Goal: Task Accomplishment & Management: Manage account settings

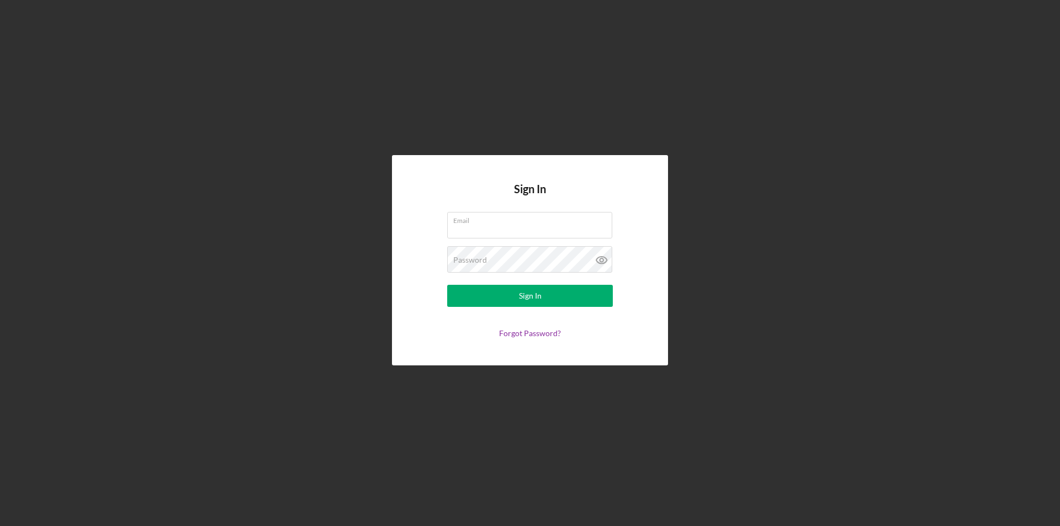
type input "[PERSON_NAME][EMAIL_ADDRESS][DOMAIN_NAME]"
click at [568, 280] on form "Email [EMAIL_ADDRESS][DOMAIN_NAME] Password Sign In Forgot Password?" at bounding box center [530, 275] width 221 height 126
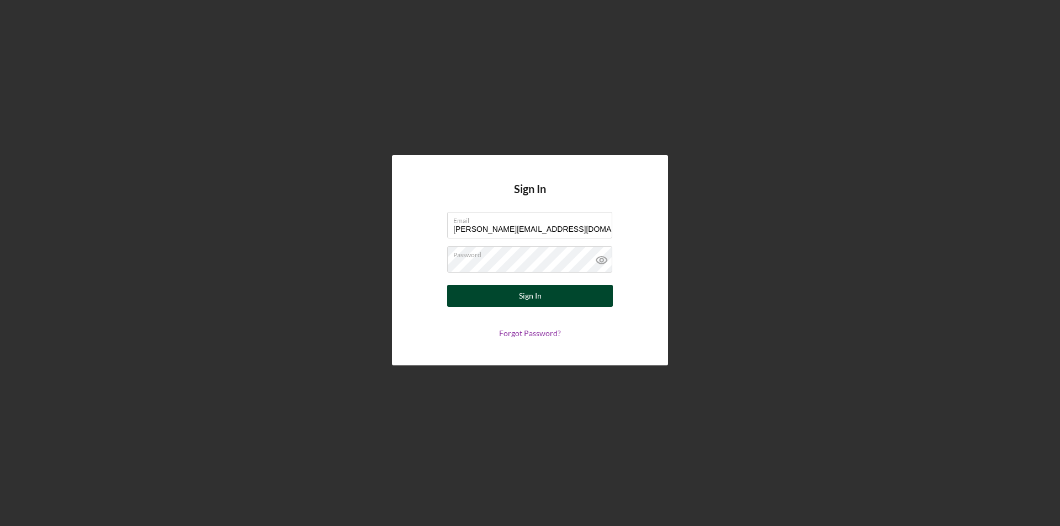
click at [563, 302] on button "Sign In" at bounding box center [530, 296] width 166 height 22
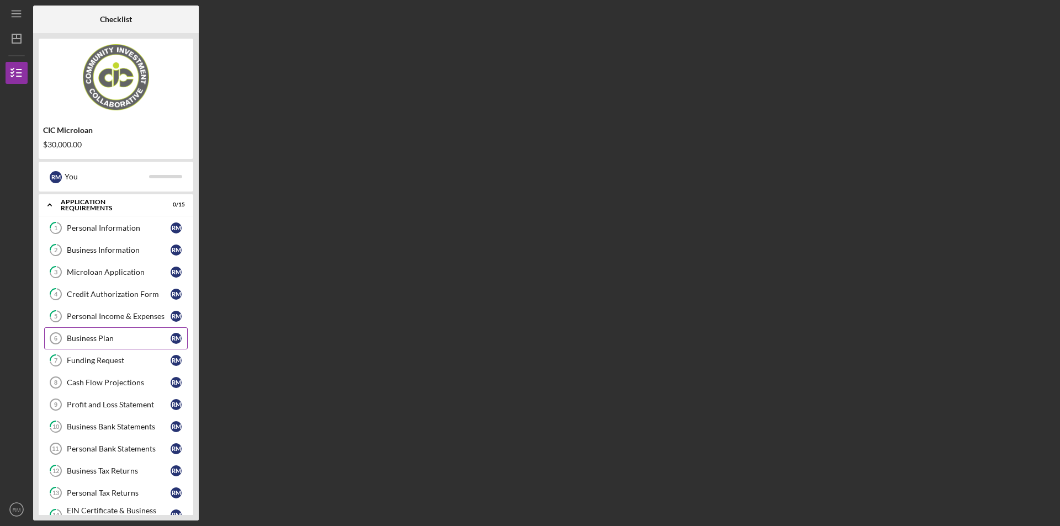
click at [112, 337] on div "Business Plan" at bounding box center [119, 338] width 104 height 9
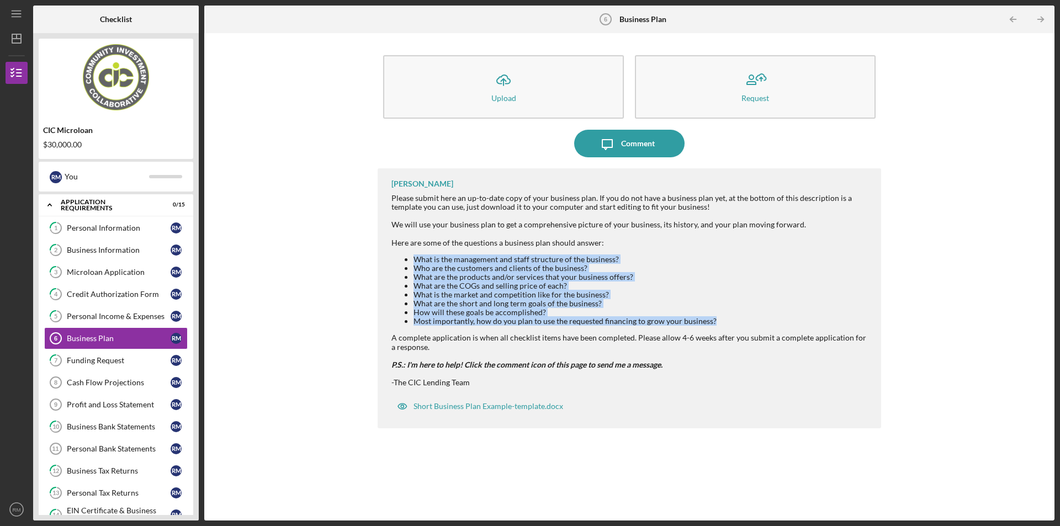
drag, startPoint x: 715, startPoint y: 322, endPoint x: 410, endPoint y: 257, distance: 311.5
click at [410, 257] on ul "What is the management and staff structure of the business? Who are the custome…" at bounding box center [630, 290] width 479 height 71
copy ul "What is the management and staff structure of the business? Who are the custome…"
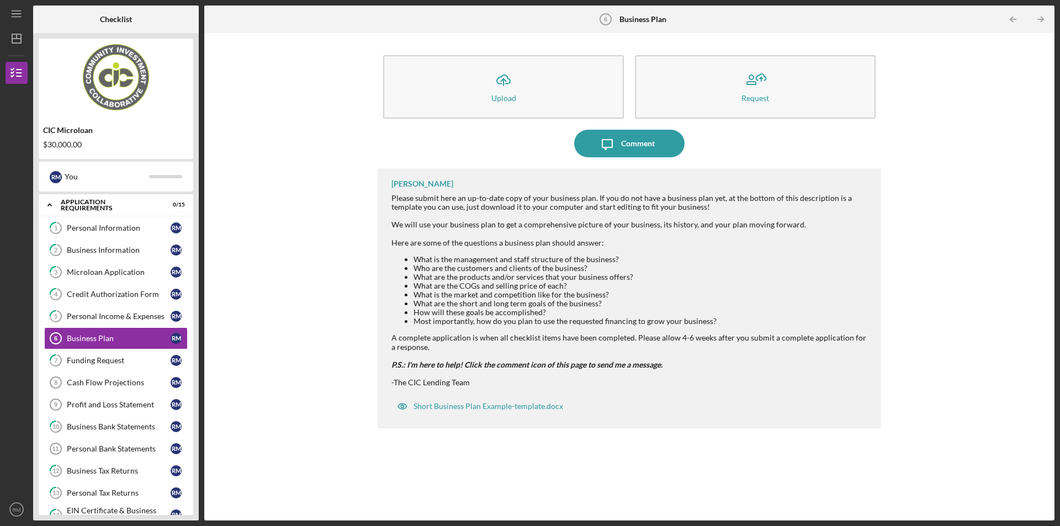
click at [324, 202] on div "Icon/Upload Upload Request Icon/Message Comment [PERSON_NAME] Please submit her…" at bounding box center [629, 277] width 839 height 476
click at [526, 407] on div "Short Business Plan Example-template.docx" at bounding box center [489, 406] width 150 height 9
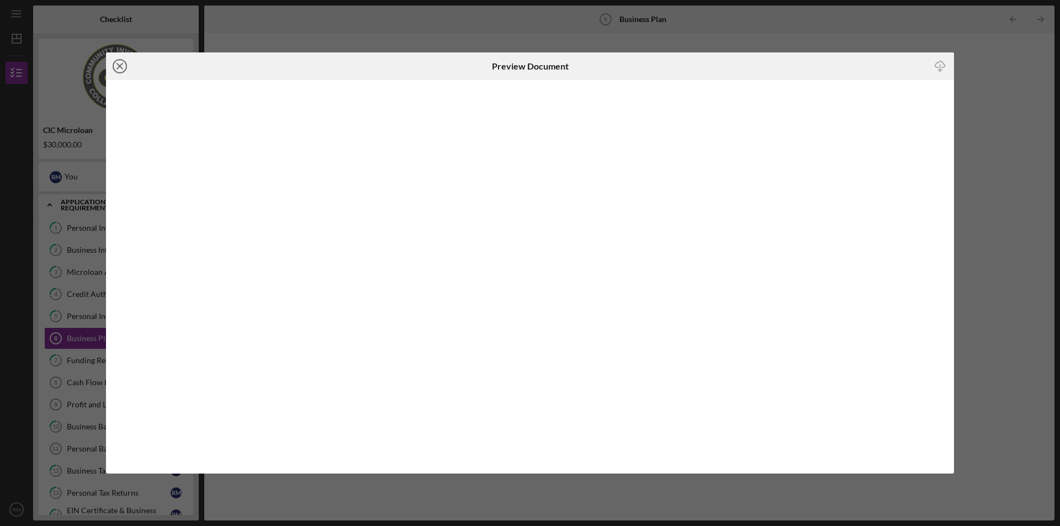
click at [118, 67] on icon "Icon/Close" at bounding box center [120, 66] width 28 height 28
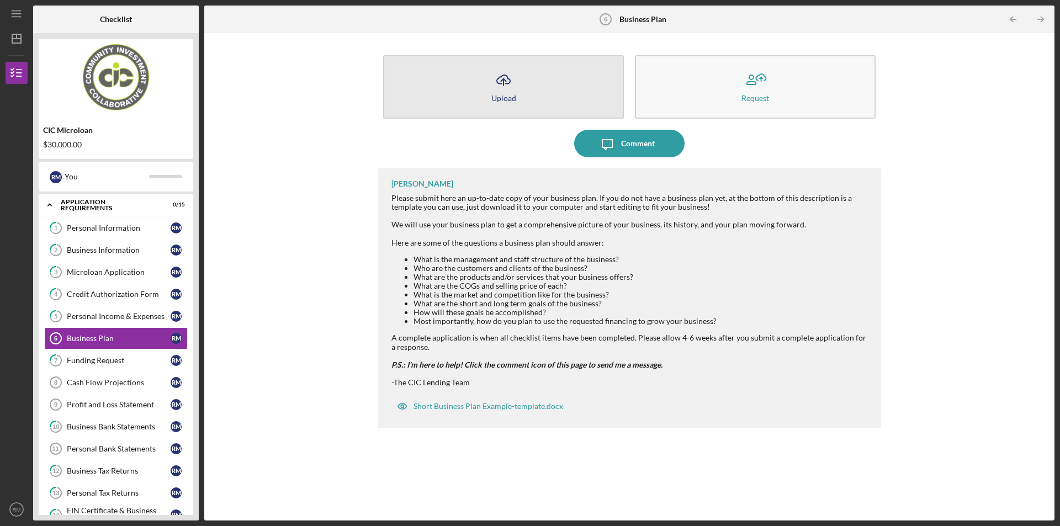
click at [517, 93] on button "Icon/Upload Upload" at bounding box center [503, 86] width 241 height 63
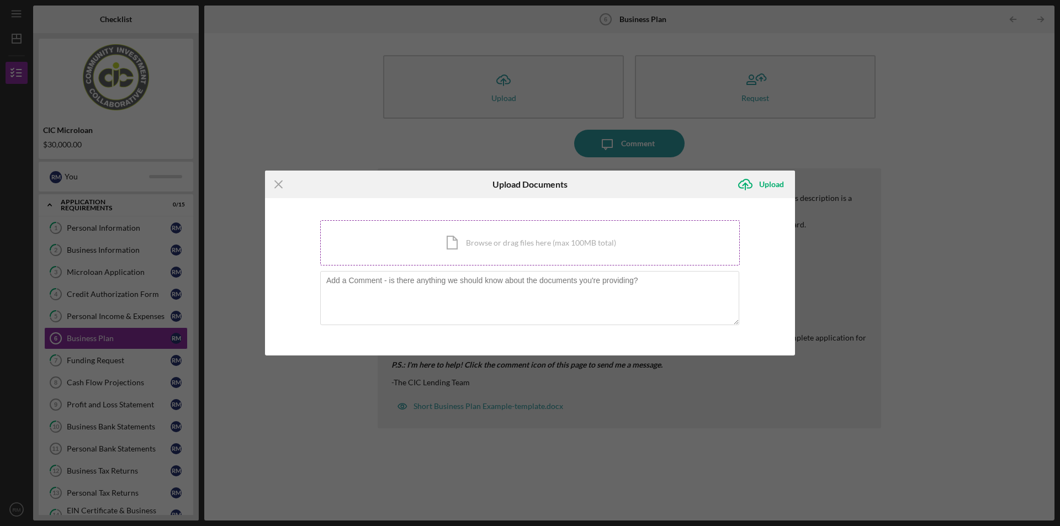
click at [505, 244] on div "Icon/Document Browse or drag files here (max 100MB total) Tap to choose files o…" at bounding box center [530, 242] width 420 height 45
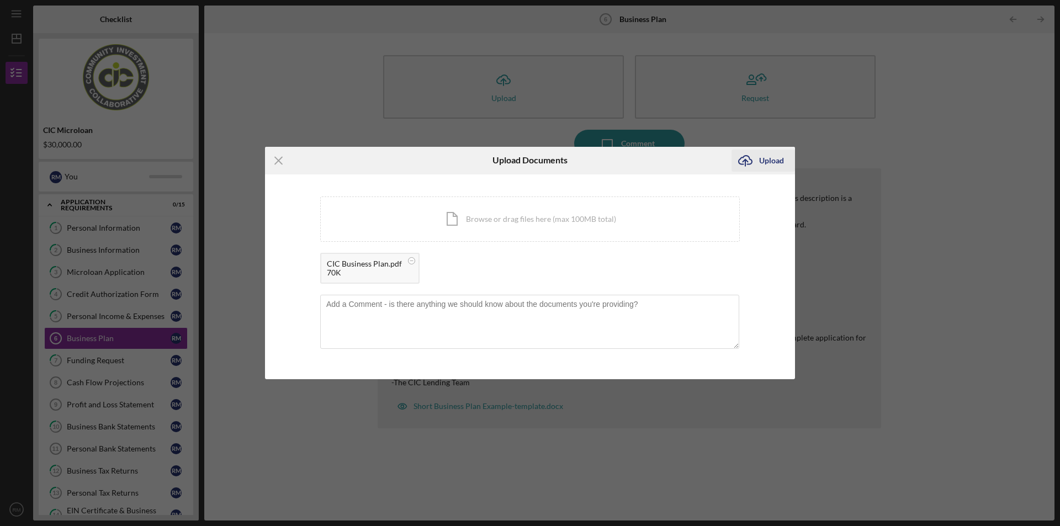
click at [768, 166] on div "Upload" at bounding box center [771, 161] width 25 height 22
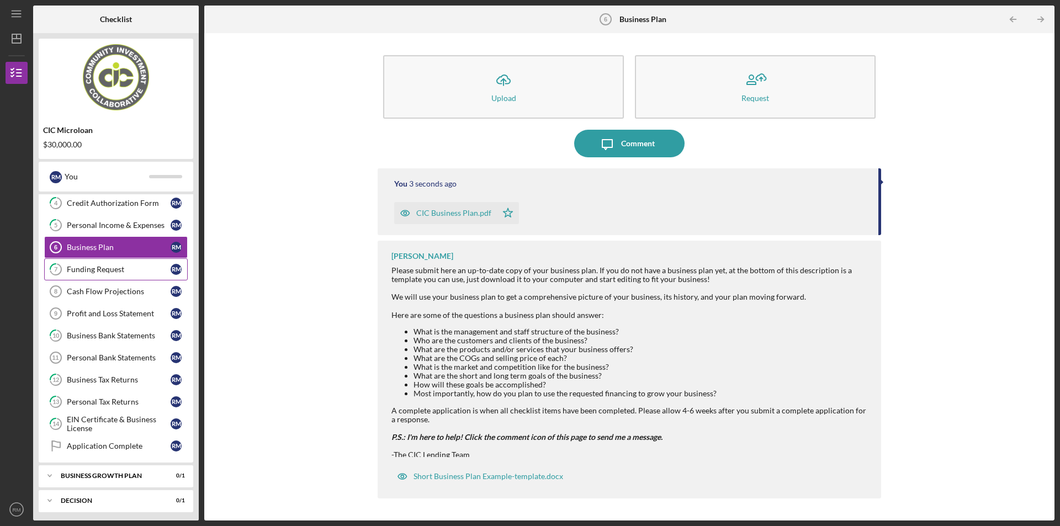
scroll to position [110, 0]
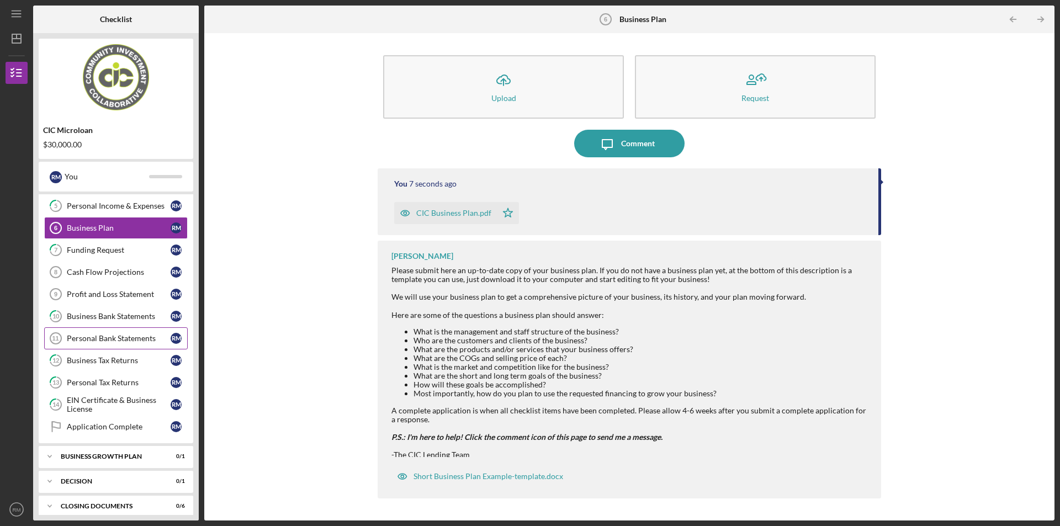
click at [136, 343] on div "Personal Bank Statements" at bounding box center [119, 338] width 104 height 9
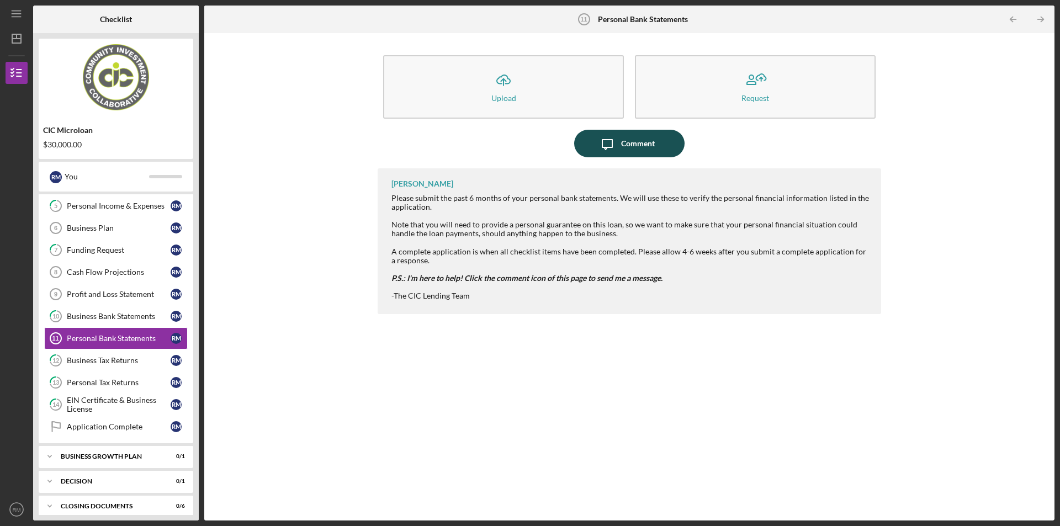
click at [667, 150] on button "Icon/Message Comment" at bounding box center [629, 144] width 110 height 28
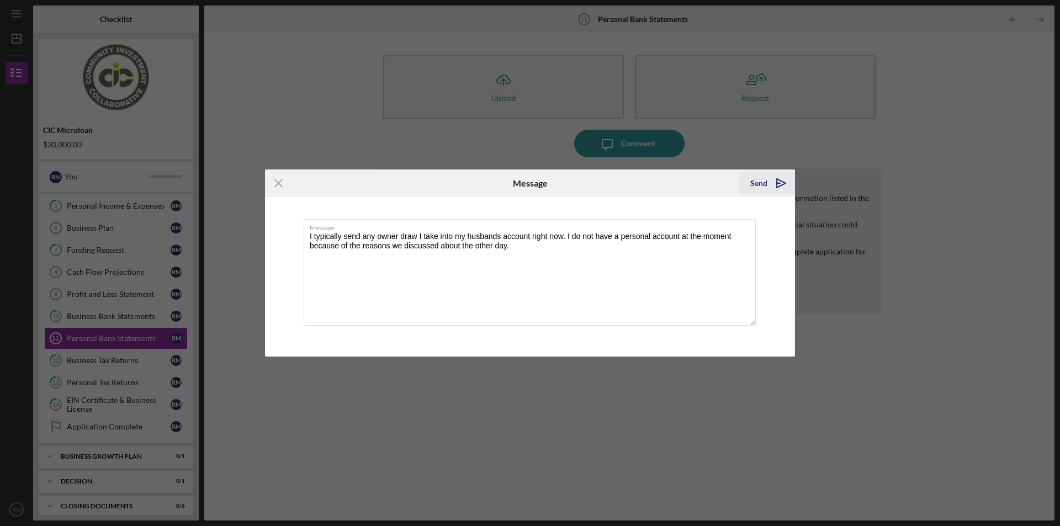
type textarea "I typically send any owner draw I take into my husbands account right now. I do…"
click at [766, 186] on div "Send" at bounding box center [758, 183] width 17 height 22
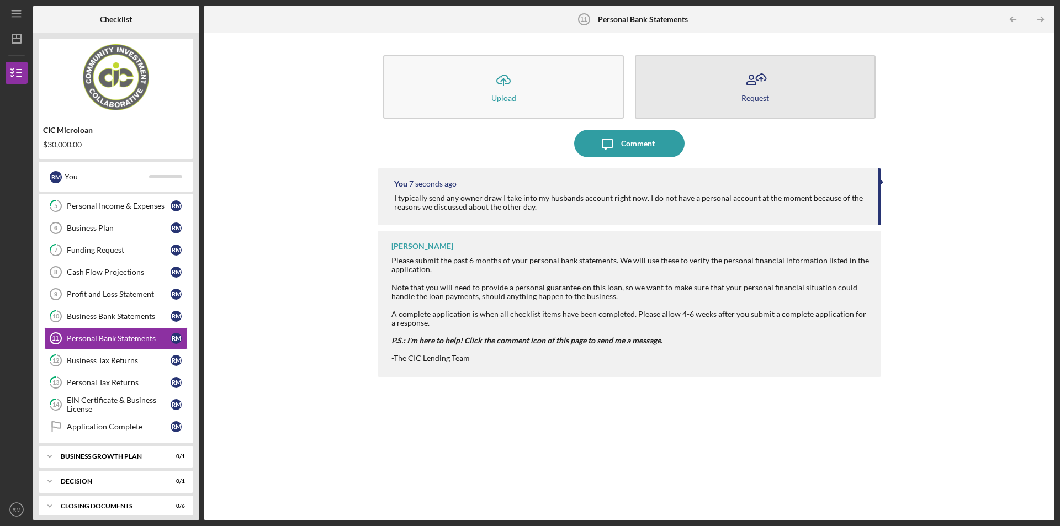
click at [769, 92] on button "Request" at bounding box center [755, 86] width 241 height 63
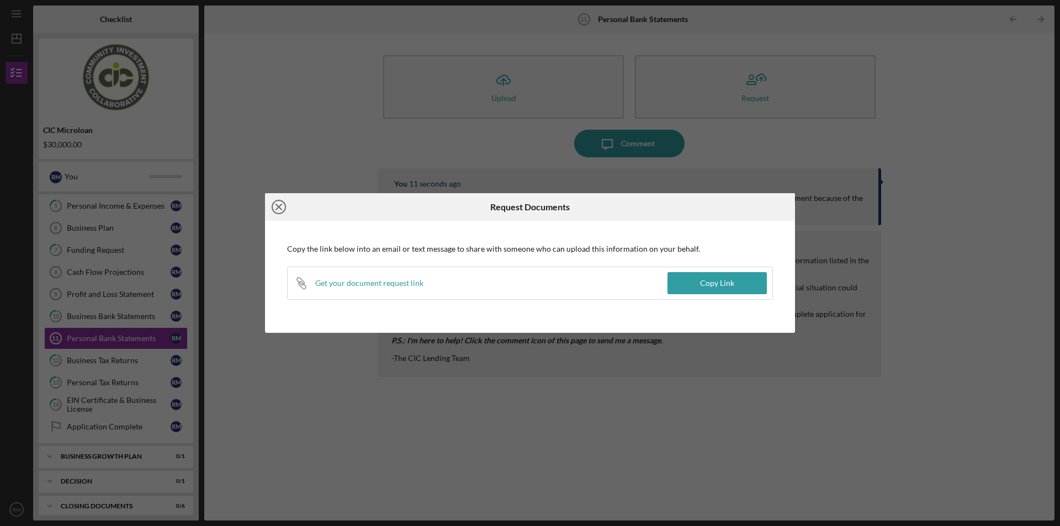
click at [279, 212] on icon "Icon/Close" at bounding box center [279, 207] width 28 height 28
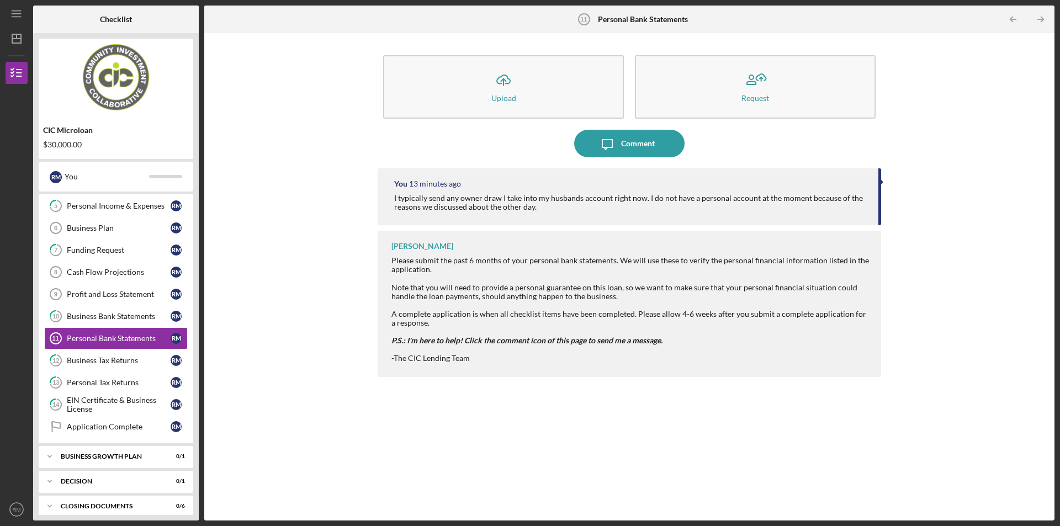
click at [635, 55] on button "Request" at bounding box center [755, 86] width 241 height 63
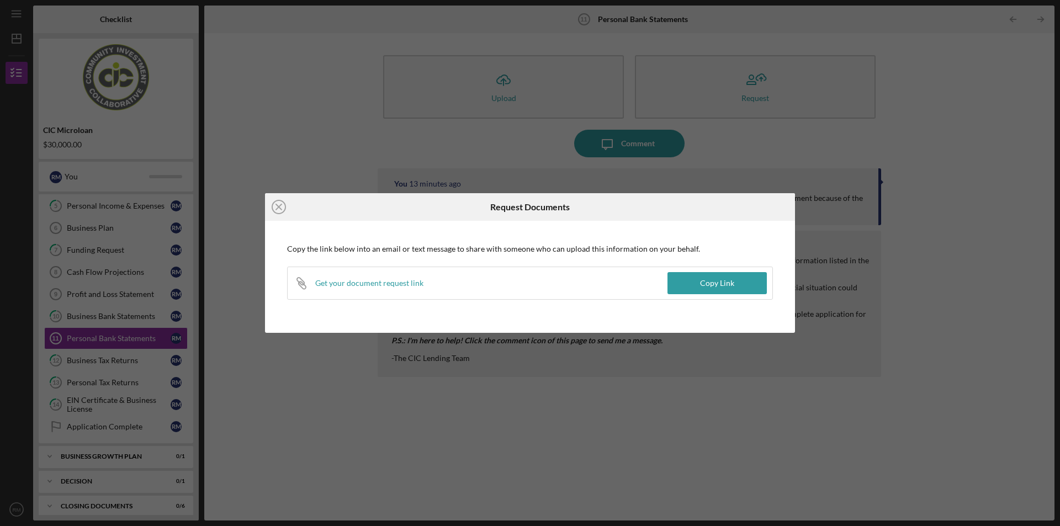
drag, startPoint x: 805, startPoint y: 494, endPoint x: 796, endPoint y: 483, distance: 14.9
click at [805, 494] on div "Icon/Close Request Documents Copy the link below into an email or text message …" at bounding box center [530, 263] width 1060 height 526
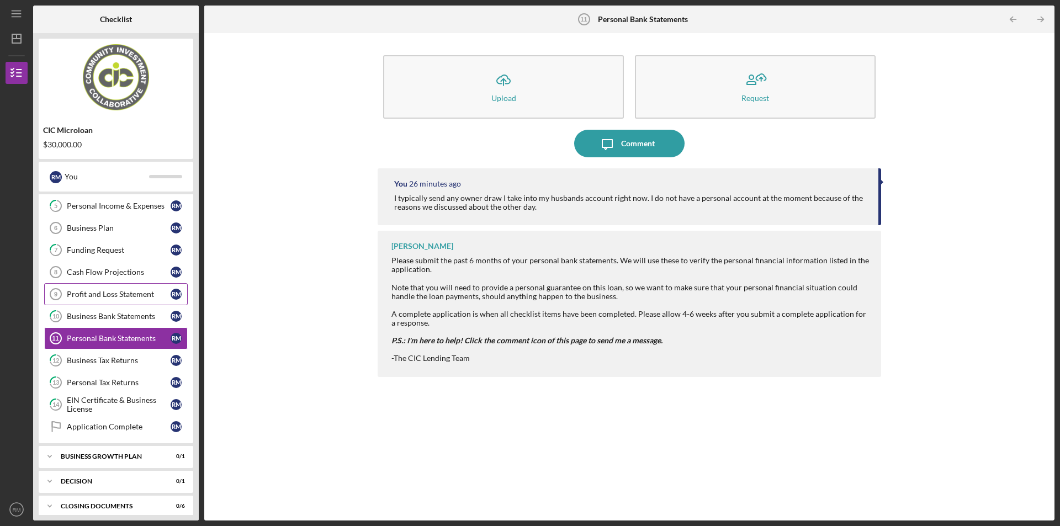
click at [105, 295] on div "Profit and Loss Statement" at bounding box center [119, 294] width 104 height 9
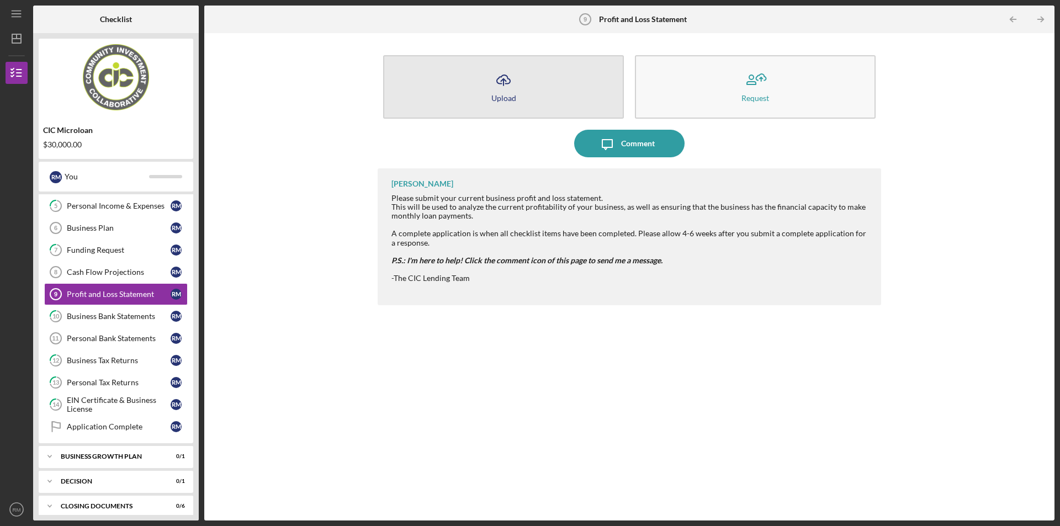
click at [467, 71] on button "Icon/Upload Upload" at bounding box center [503, 86] width 241 height 63
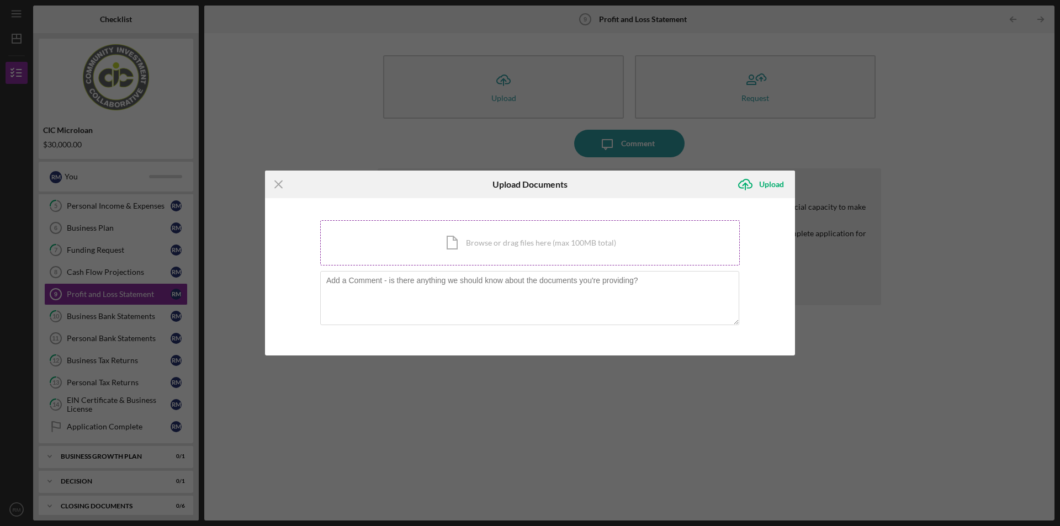
click at [465, 252] on div "Icon/Document Browse or drag files here (max 100MB total) Tap to choose files o…" at bounding box center [530, 242] width 420 height 45
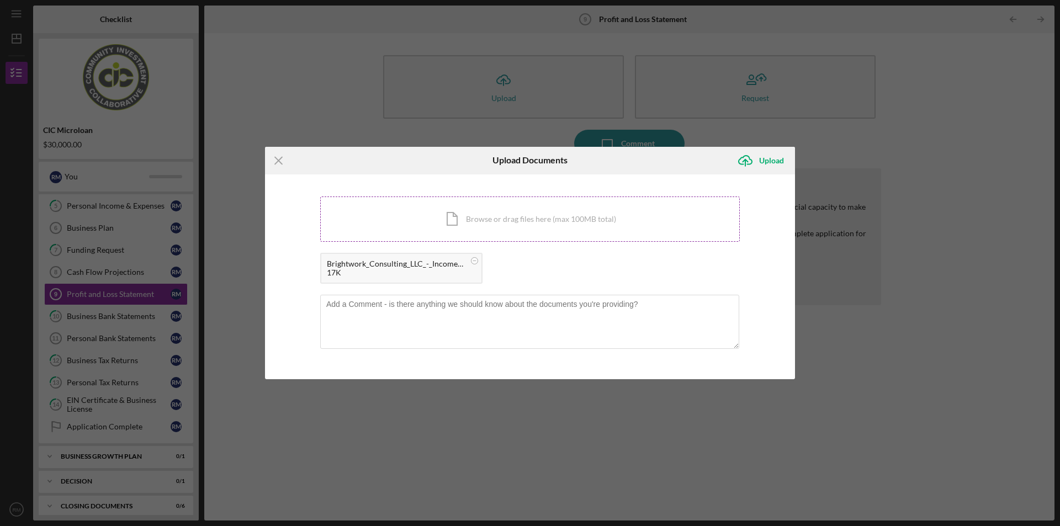
click at [506, 220] on div "Icon/Document Browse or drag files here (max 100MB total) Tap to choose files o…" at bounding box center [530, 219] width 420 height 45
click at [473, 261] on circle at bounding box center [474, 260] width 7 height 7
click at [517, 225] on div "Icon/Document Browse or drag files here (max 100MB total) Tap to choose files o…" at bounding box center [530, 219] width 420 height 45
click at [438, 326] on textarea at bounding box center [529, 322] width 419 height 54
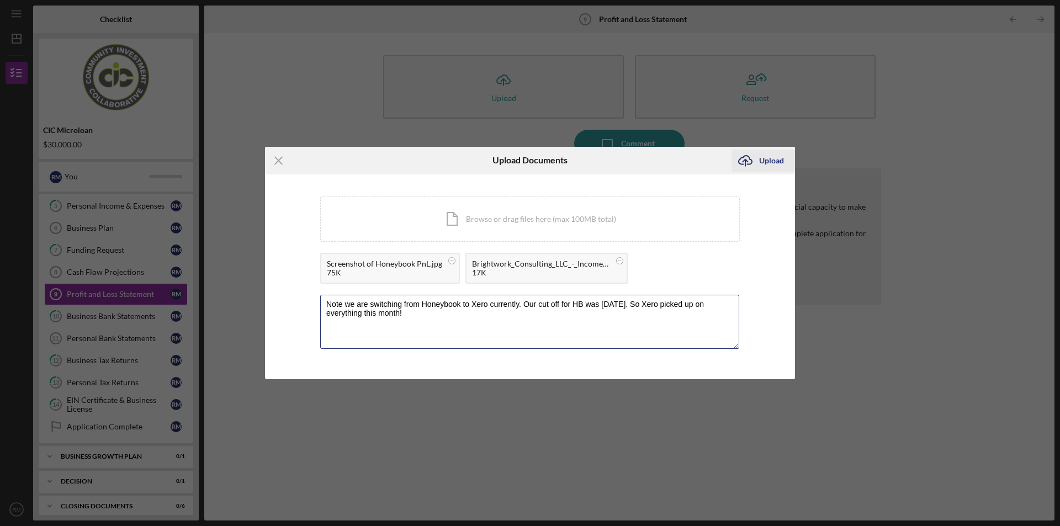
type textarea "Note we are switching from Honeybook to Xero currently. Our cut off for HB was …"
click at [746, 163] on icon "Icon/Upload" at bounding box center [746, 161] width 28 height 28
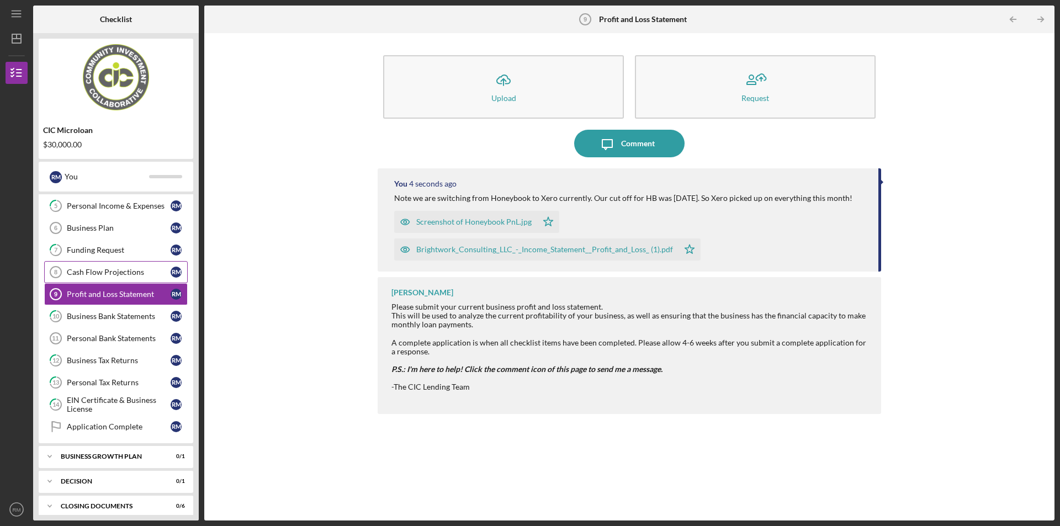
click at [110, 272] on div "Cash Flow Projections" at bounding box center [119, 272] width 104 height 9
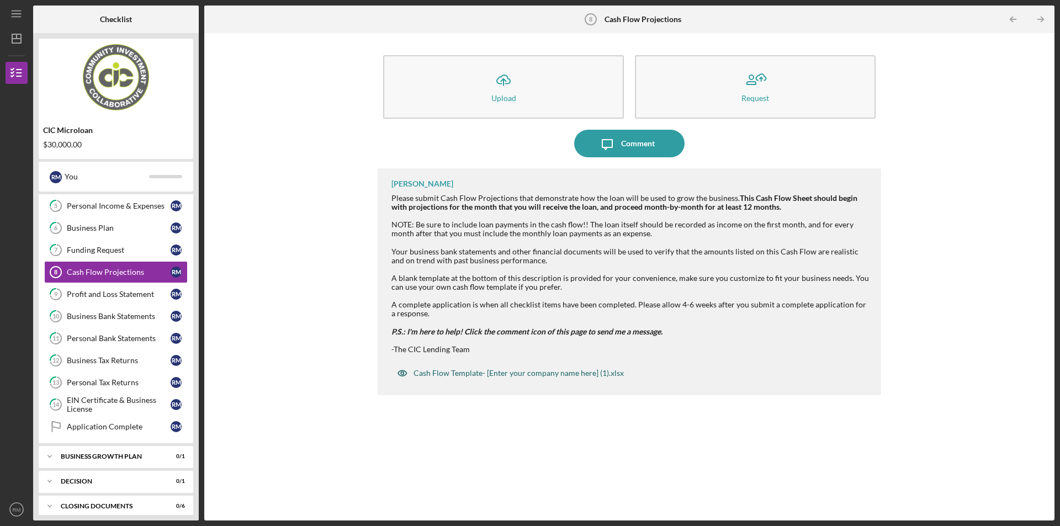
click at [526, 374] on div "Cash Flow Template- [Enter your company name here] (1).xlsx" at bounding box center [519, 373] width 210 height 9
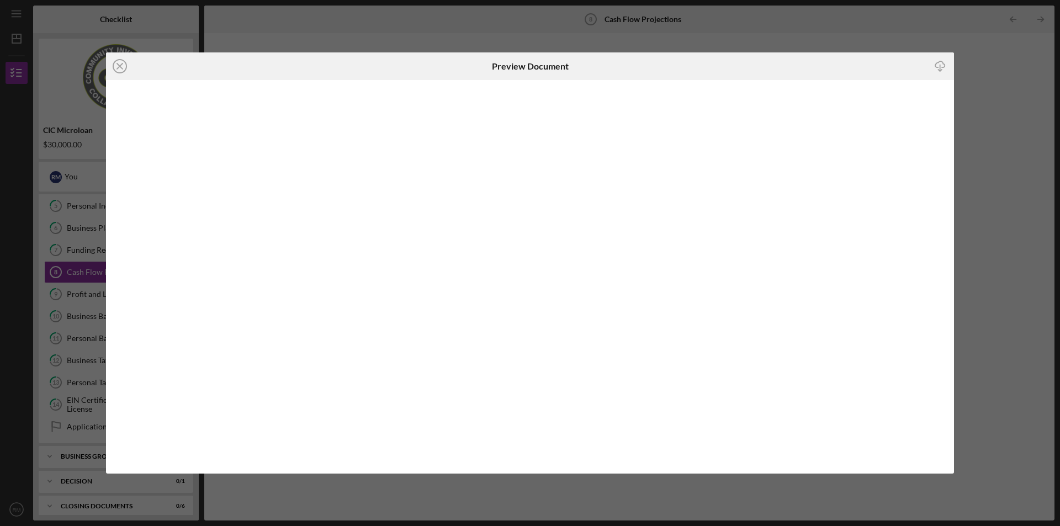
click at [944, 66] on icon "Icon/Download" at bounding box center [940, 66] width 25 height 25
click at [117, 71] on icon "Icon/Close" at bounding box center [120, 66] width 28 height 28
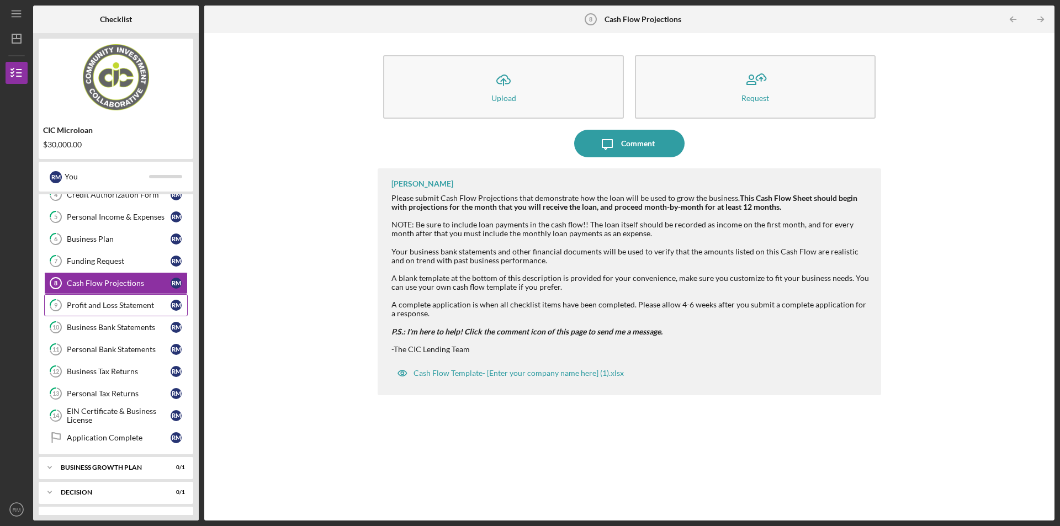
scroll to position [119, 0]
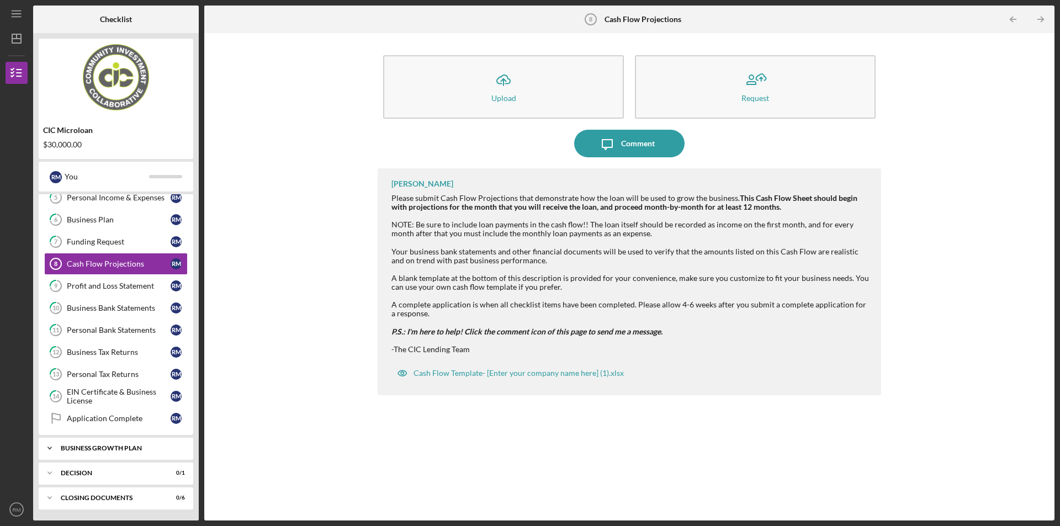
click at [146, 443] on div "Icon/Expander Business Growth Plan 0 / 1" at bounding box center [116, 448] width 155 height 22
